Goal: Task Accomplishment & Management: Manage account settings

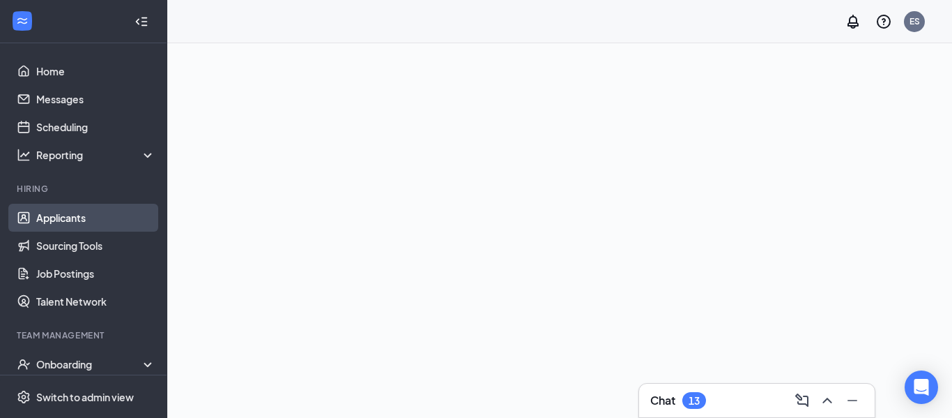
click at [79, 213] on link "Applicants" at bounding box center [95, 218] width 119 height 28
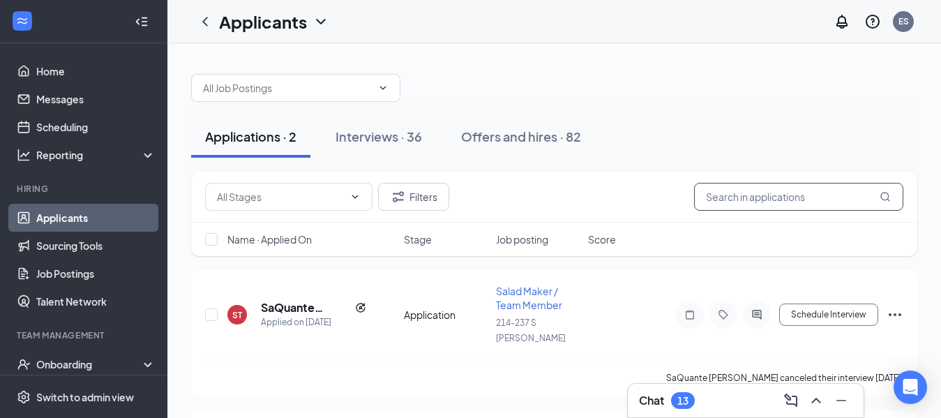
click at [732, 200] on input "text" at bounding box center [798, 197] width 209 height 28
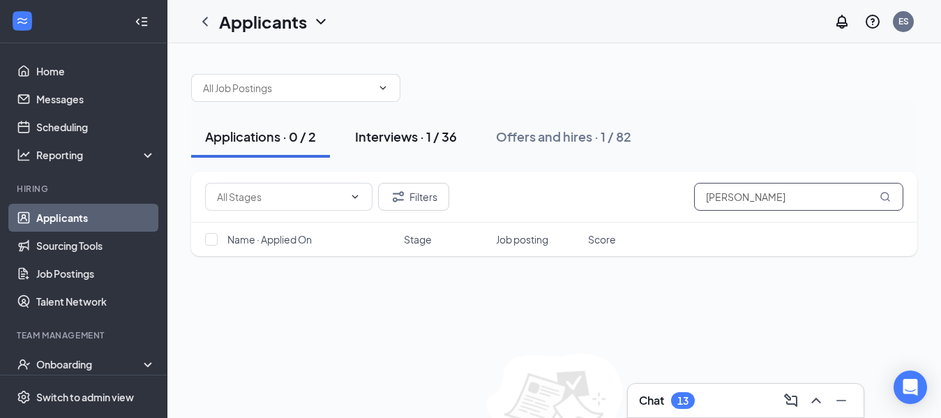
type input "[PERSON_NAME]"
click at [401, 137] on div "Interviews · 1 / 36" at bounding box center [406, 136] width 102 height 17
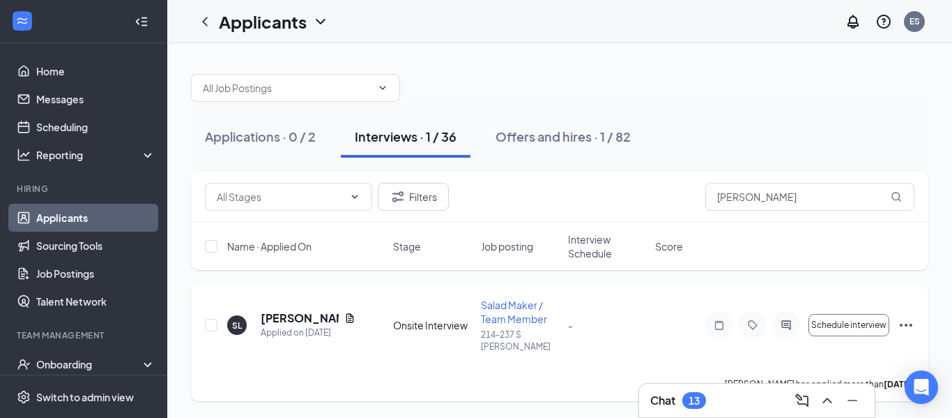
click at [904, 319] on icon "Ellipses" at bounding box center [906, 325] width 17 height 17
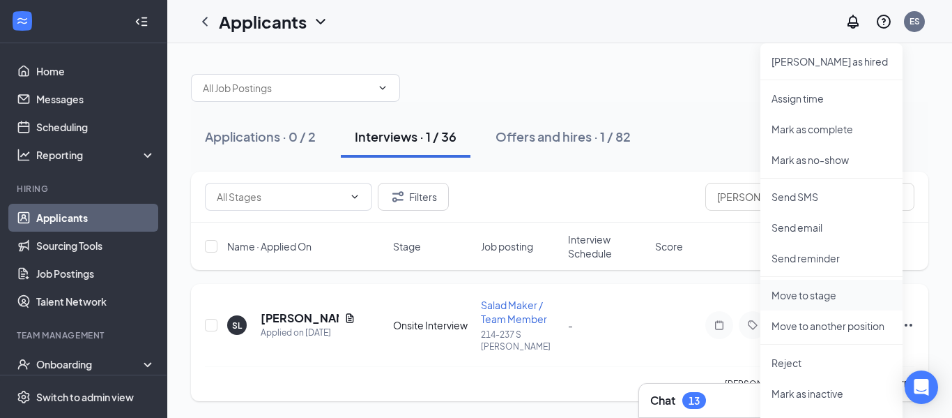
click at [825, 301] on p "Move to stage" at bounding box center [832, 295] width 120 height 14
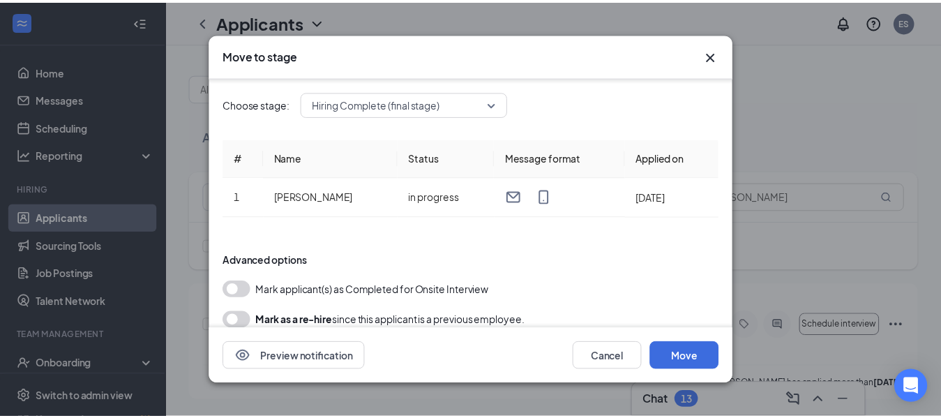
scroll to position [28, 0]
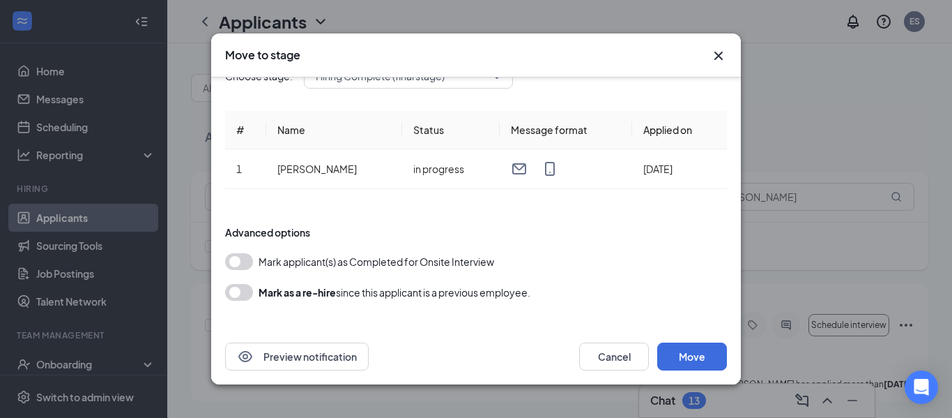
click at [240, 293] on button "button" at bounding box center [239, 292] width 28 height 17
click at [242, 261] on button "button" at bounding box center [239, 261] width 28 height 17
click at [671, 350] on button "Move" at bounding box center [692, 356] width 70 height 28
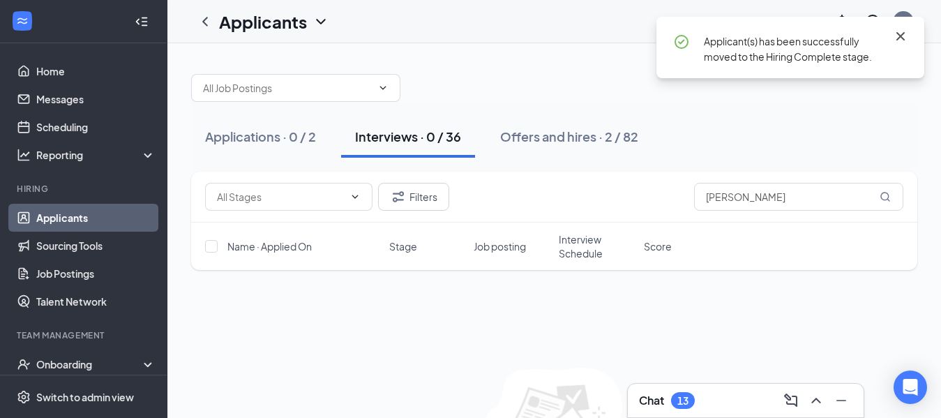
click at [901, 35] on icon "Cross" at bounding box center [900, 36] width 8 height 8
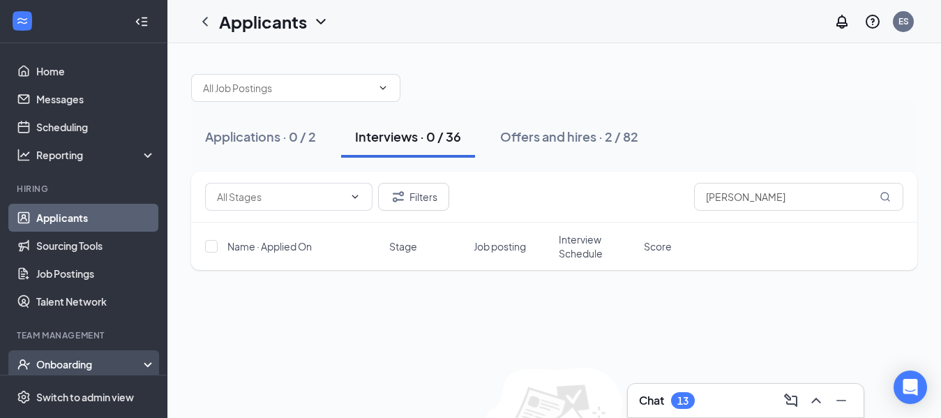
click at [87, 358] on div "Onboarding" at bounding box center [89, 364] width 107 height 14
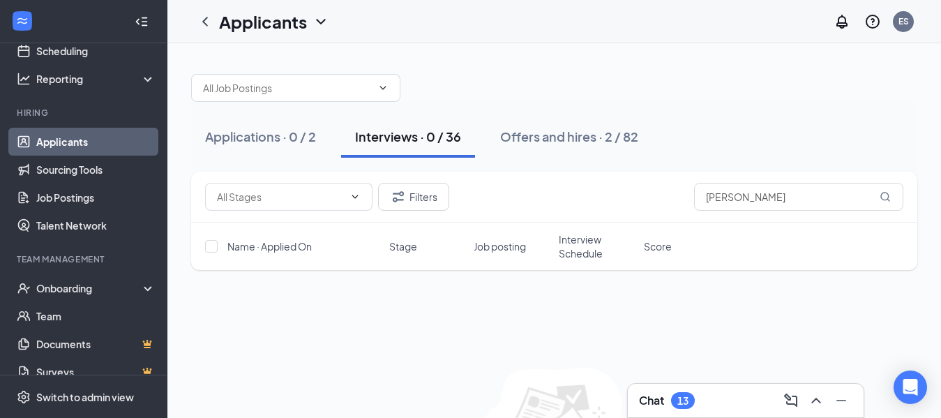
scroll to position [77, 0]
click at [128, 291] on div "Onboarding" at bounding box center [89, 287] width 107 height 14
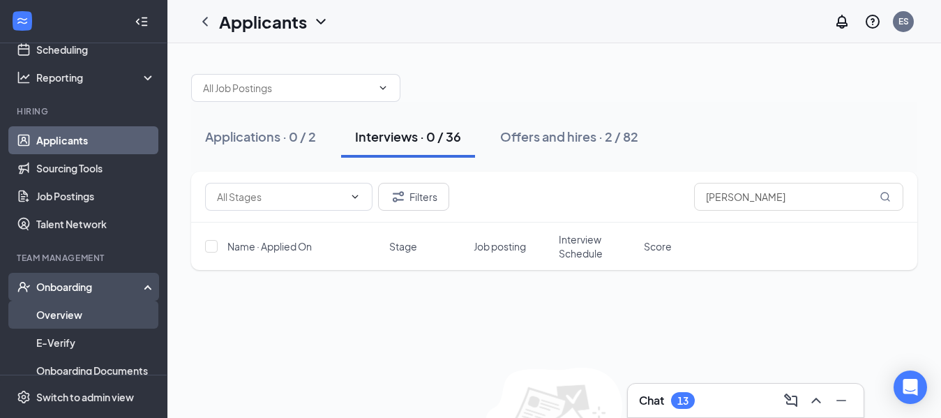
click at [78, 318] on link "Overview" at bounding box center [95, 314] width 119 height 28
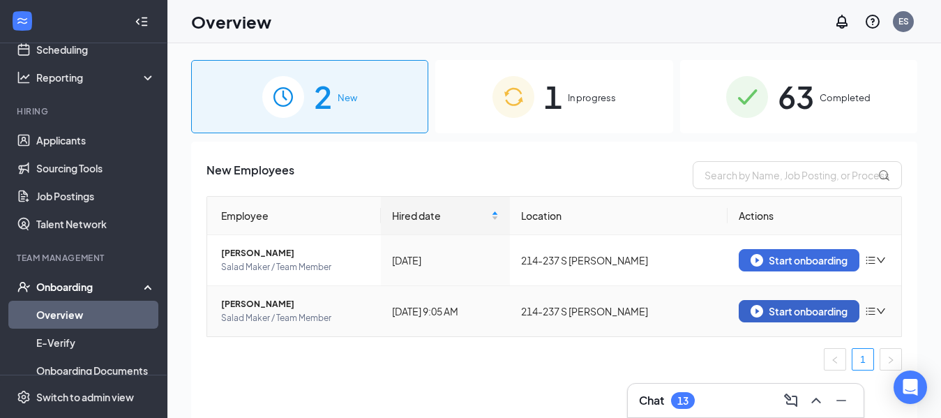
click at [802, 313] on div "Start onboarding" at bounding box center [798, 311] width 97 height 13
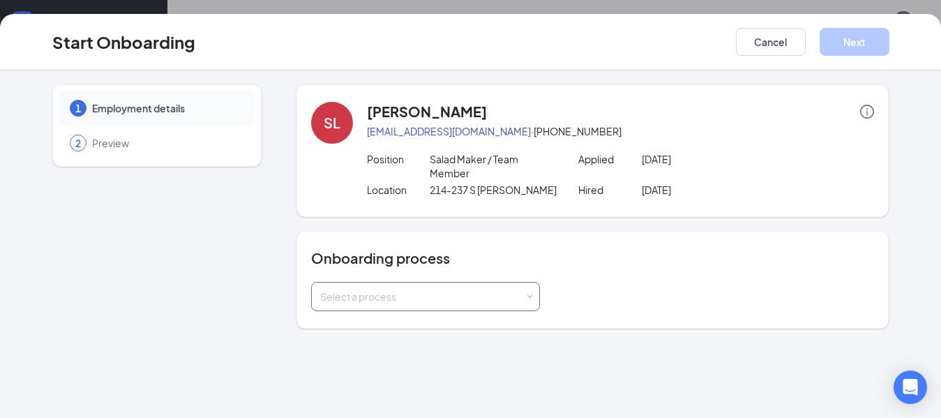
click at [534, 289] on div "Select a process" at bounding box center [425, 296] width 229 height 29
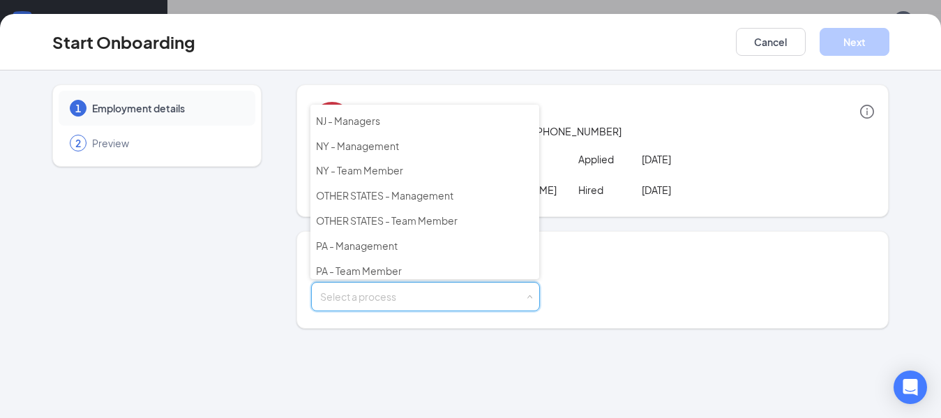
scroll to position [201, 0]
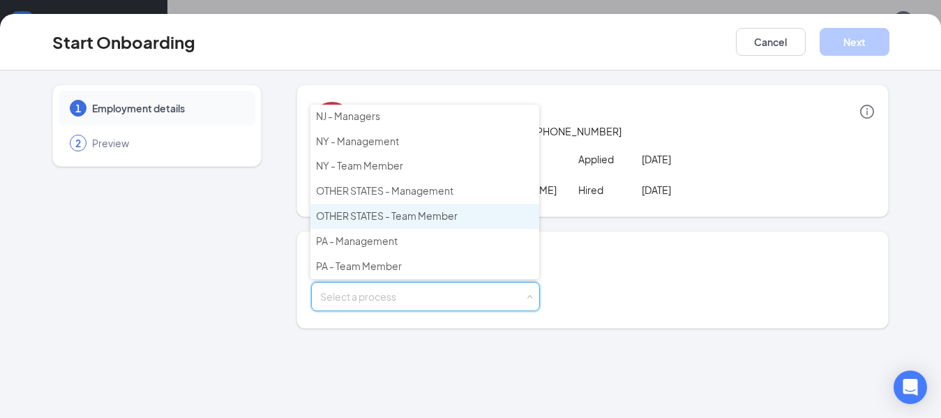
click at [406, 213] on span "OTHER STATES - Team Member" at bounding box center [387, 215] width 142 height 13
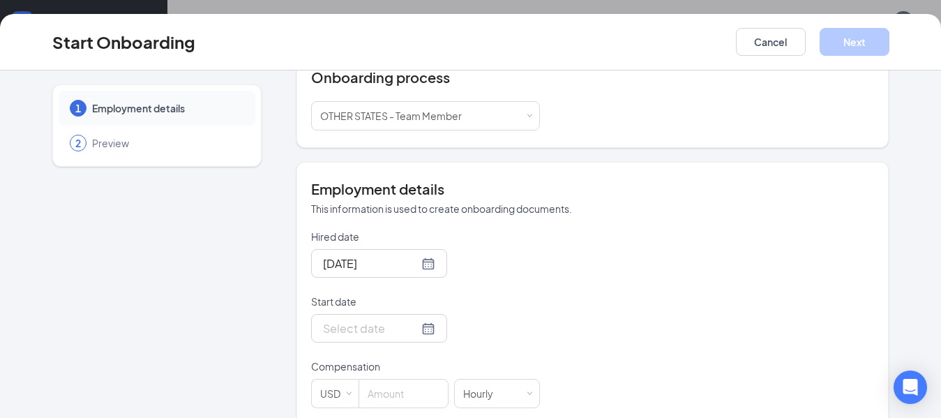
scroll to position [202, 0]
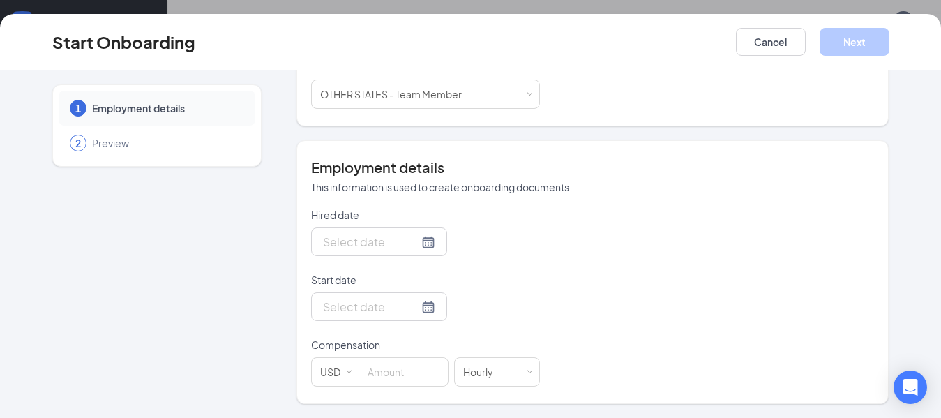
click at [410, 246] on div at bounding box center [379, 241] width 112 height 17
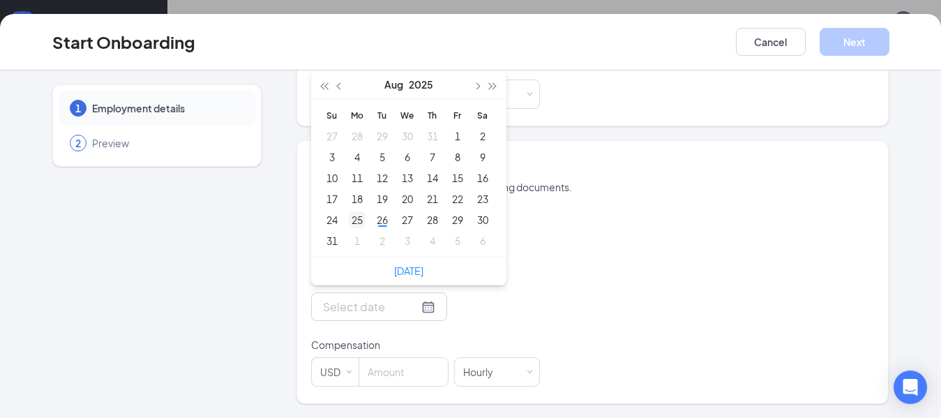
type input "[DATE]"
click at [349, 218] on div "25" at bounding box center [357, 219] width 17 height 17
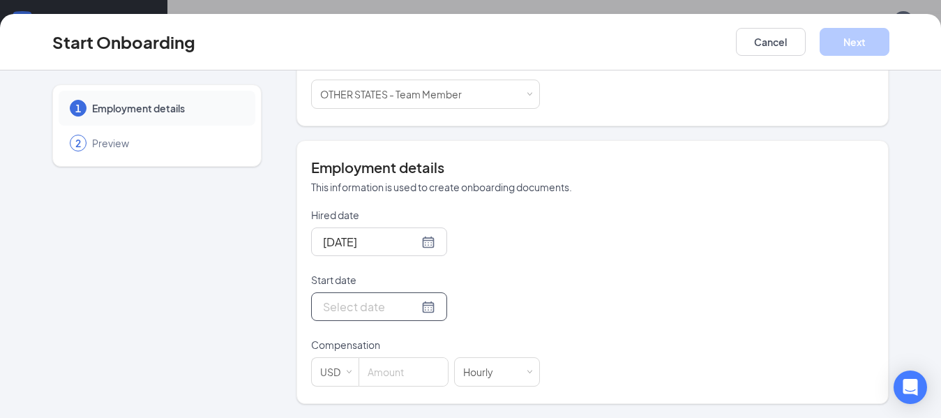
click at [409, 312] on div at bounding box center [379, 306] width 112 height 17
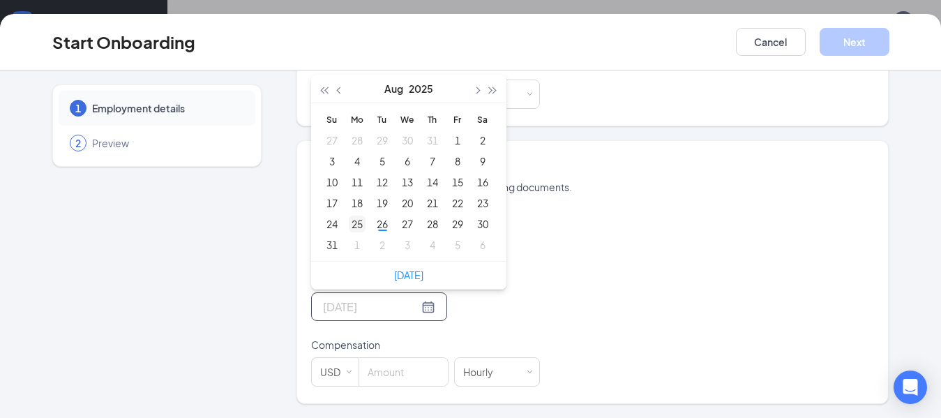
type input "[DATE]"
click at [357, 219] on div "25" at bounding box center [357, 223] width 17 height 17
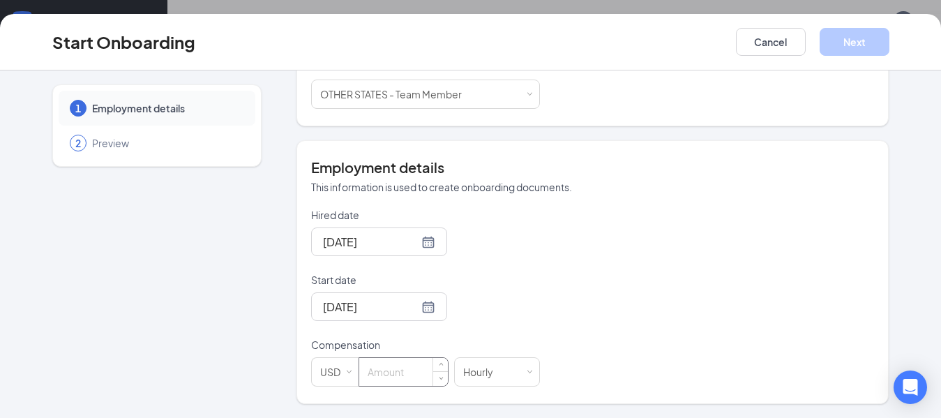
click at [376, 379] on input at bounding box center [403, 372] width 89 height 28
type input "12"
click at [849, 41] on button "Next" at bounding box center [854, 42] width 70 height 28
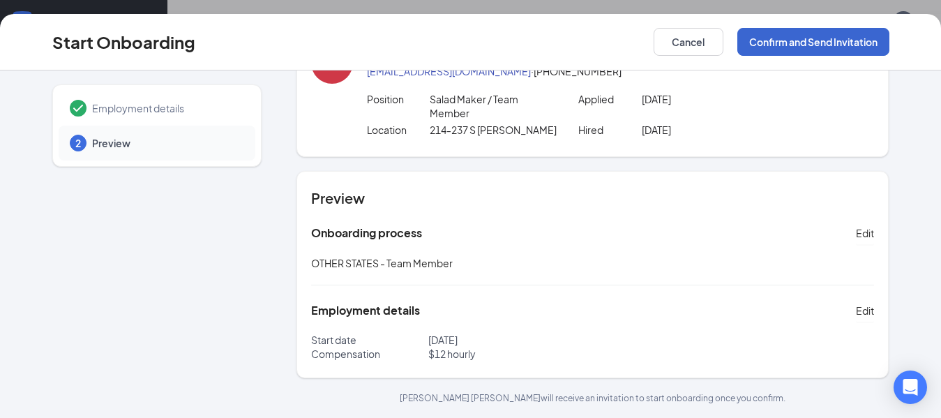
scroll to position [60, 0]
click at [836, 33] on button "Confirm and Send Invitation" at bounding box center [813, 42] width 152 height 28
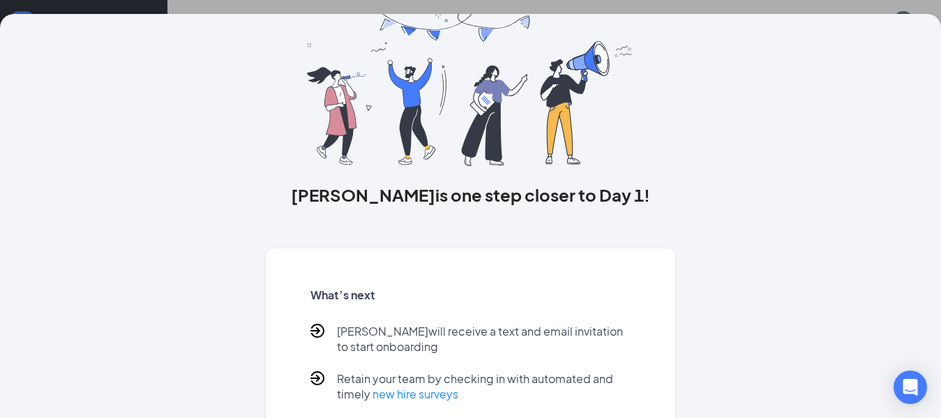
scroll to position [0, 0]
